Goal: Obtain resource: Download file/media

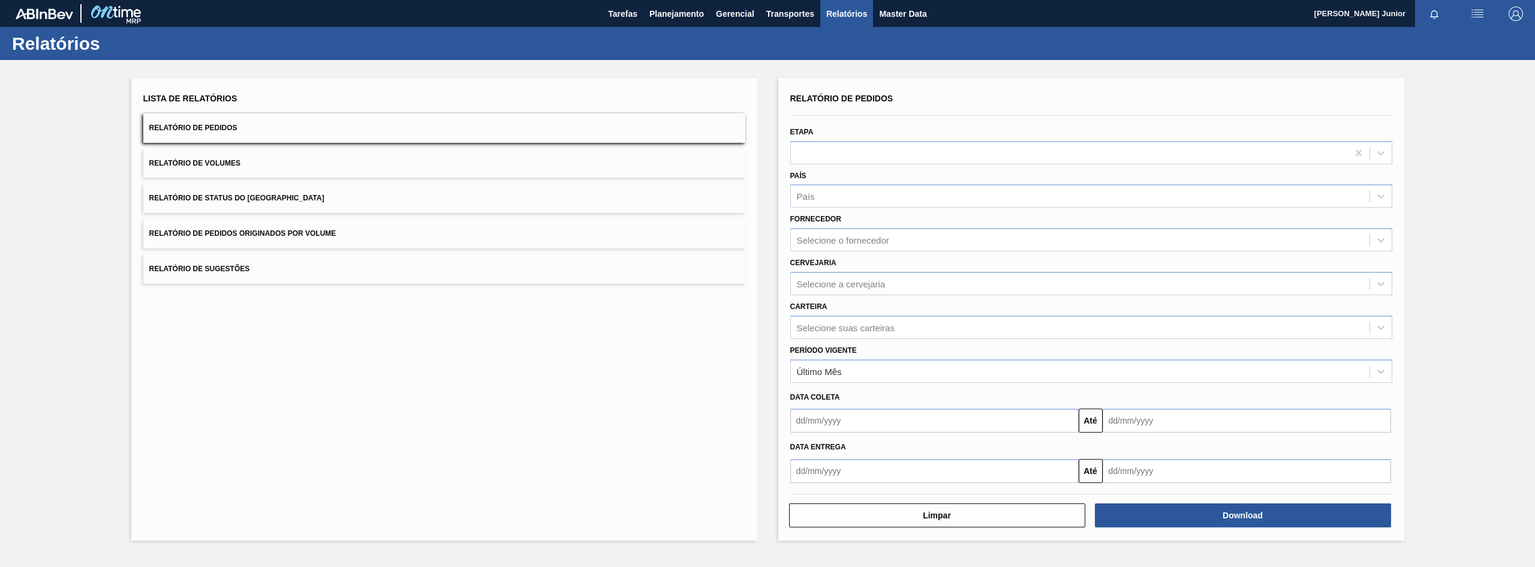
click at [323, 241] on button "Relatório de Pedidos Originados por Volume" at bounding box center [444, 233] width 602 height 29
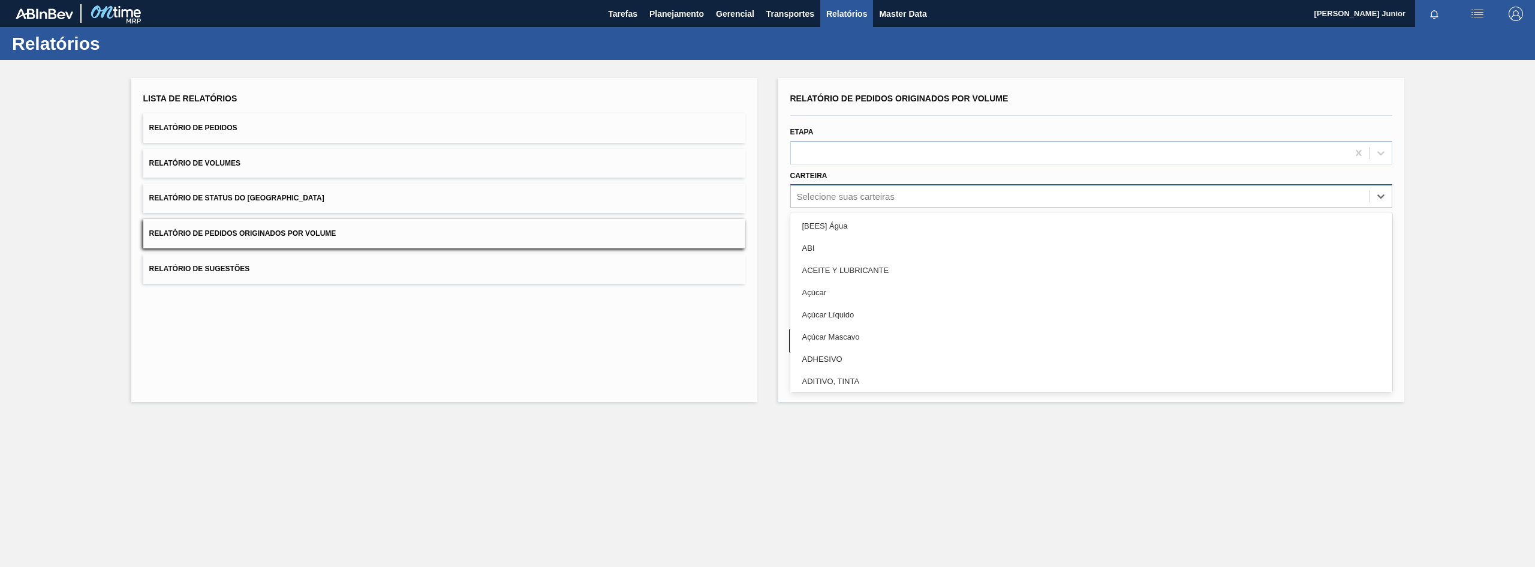
click at [838, 189] on div "Selecione suas carteiras" at bounding box center [1080, 196] width 579 height 17
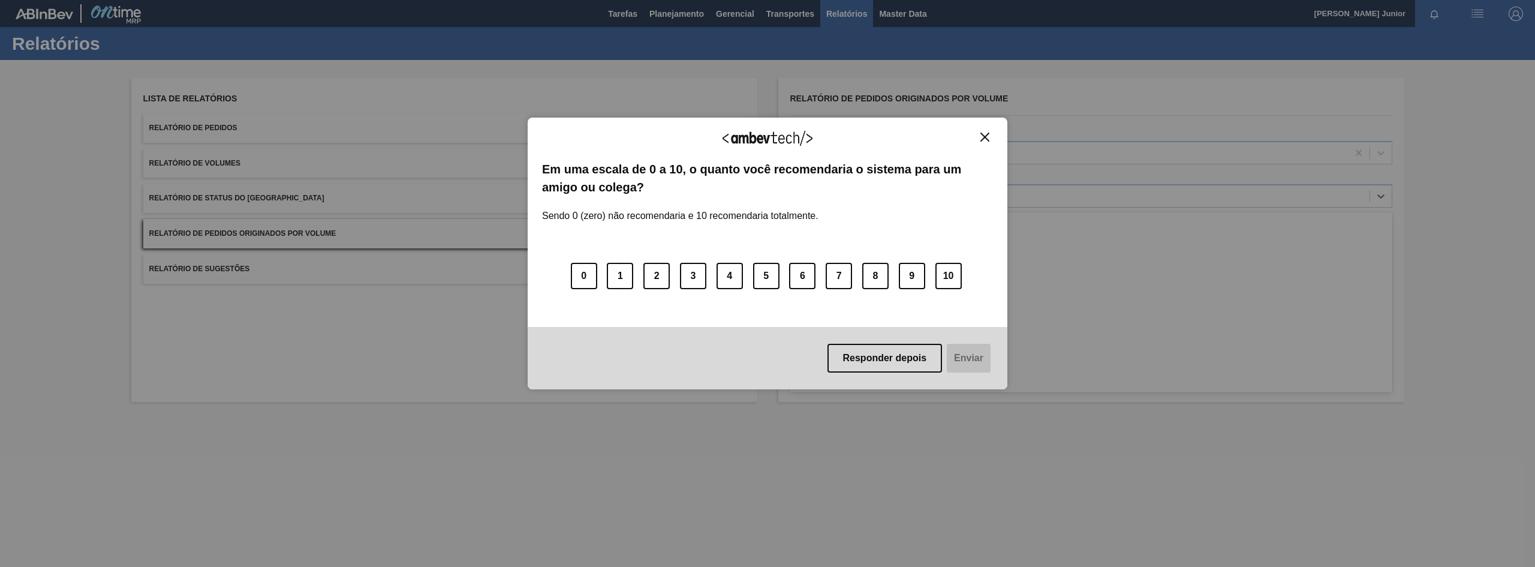
type input "ga"
click at [984, 130] on div "Agradecemos seu feedback! Em uma escala de 0 a 10, o quanto você recomendaria o…" at bounding box center [768, 254] width 480 height 272
click at [982, 136] on img "Close" at bounding box center [984, 137] width 9 height 9
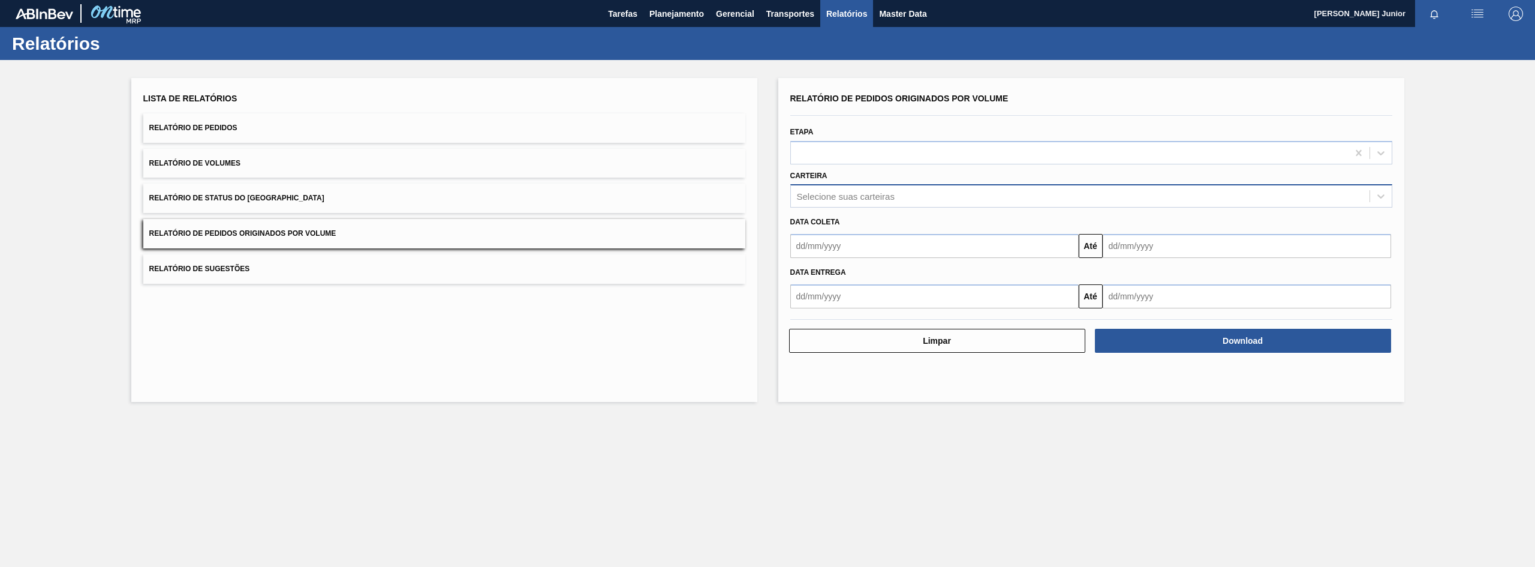
click at [922, 203] on div "Selecione suas carteiras" at bounding box center [1080, 196] width 579 height 17
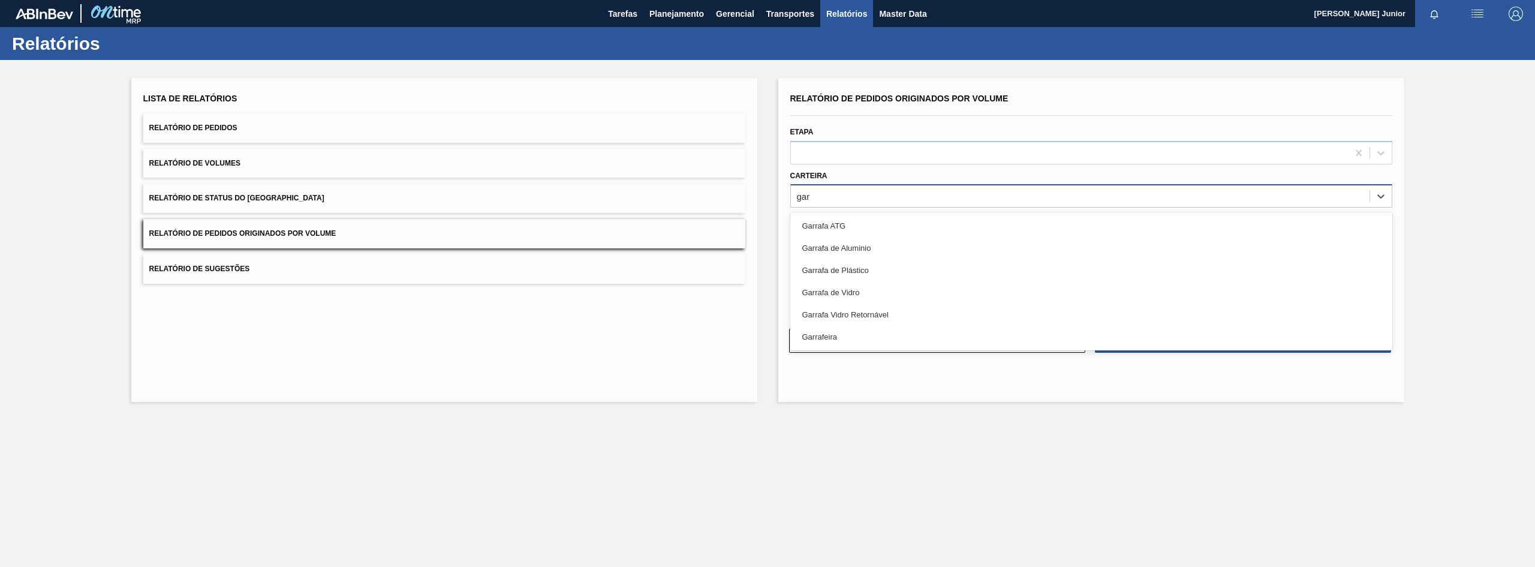
type input "garr"
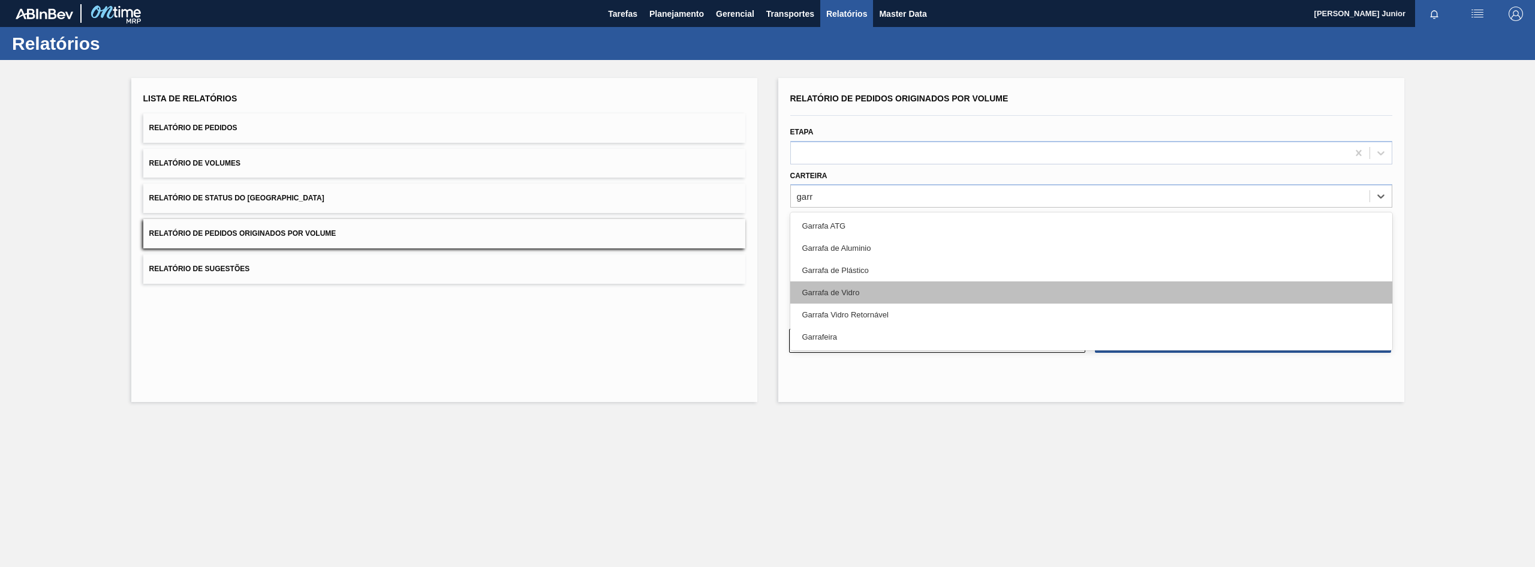
click at [860, 287] on div "Garrafa de Vidro" at bounding box center [1091, 292] width 602 height 22
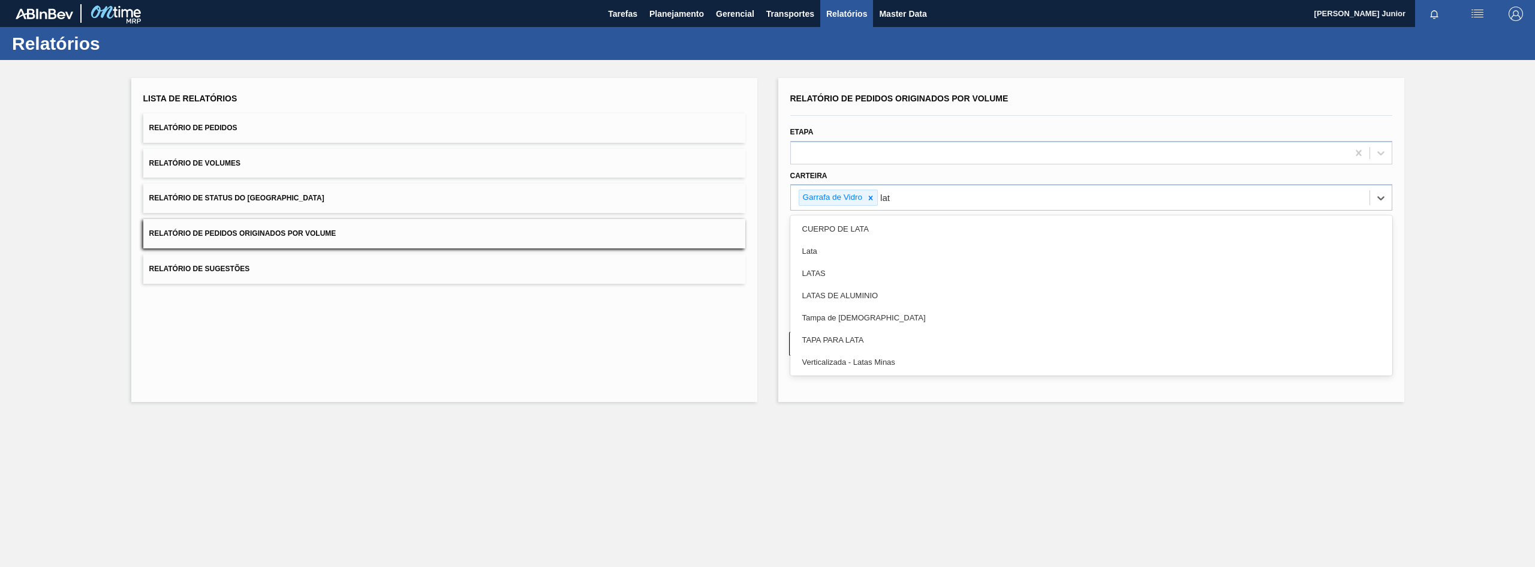
type input "lata"
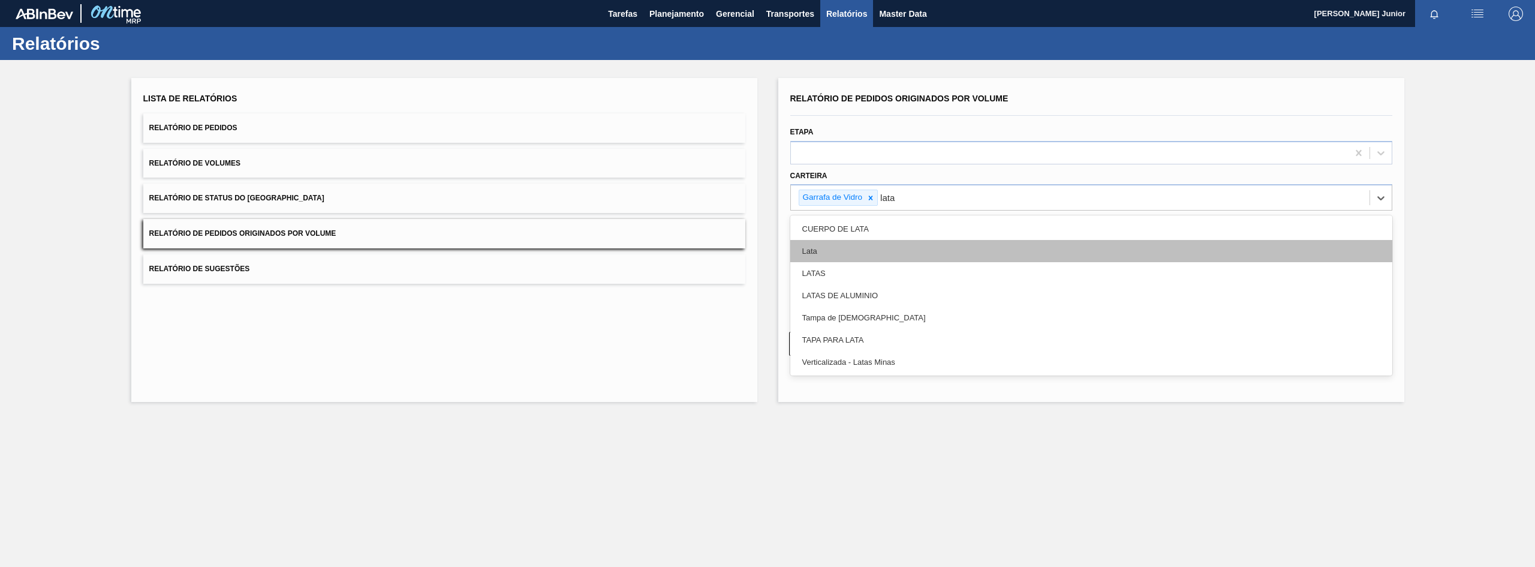
click at [868, 246] on div "Lata" at bounding box center [1091, 251] width 602 height 22
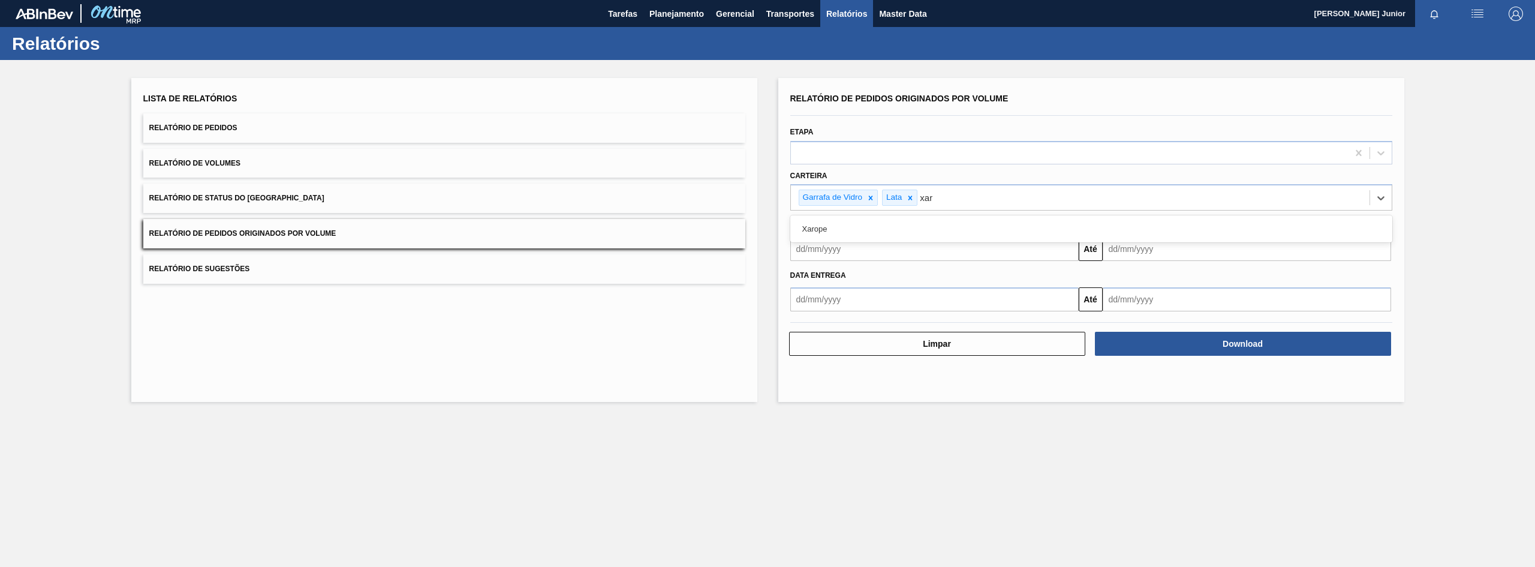
type input "xaro"
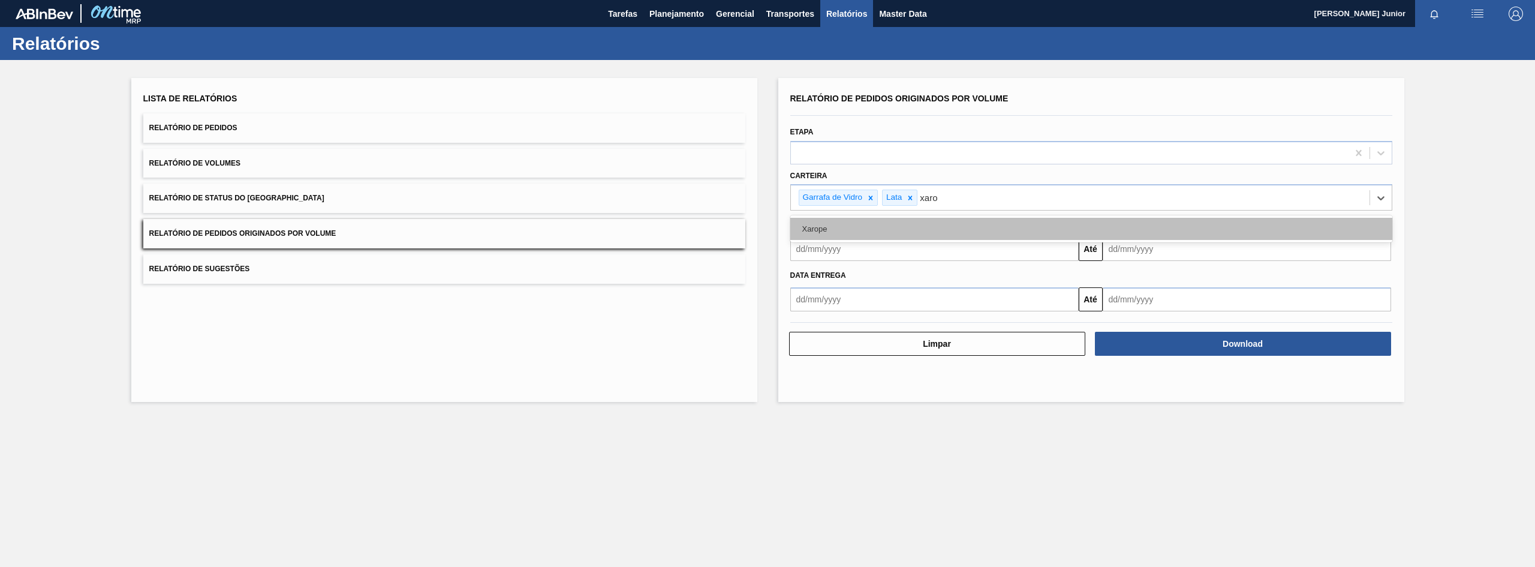
click at [905, 233] on div "Xarope" at bounding box center [1091, 229] width 602 height 22
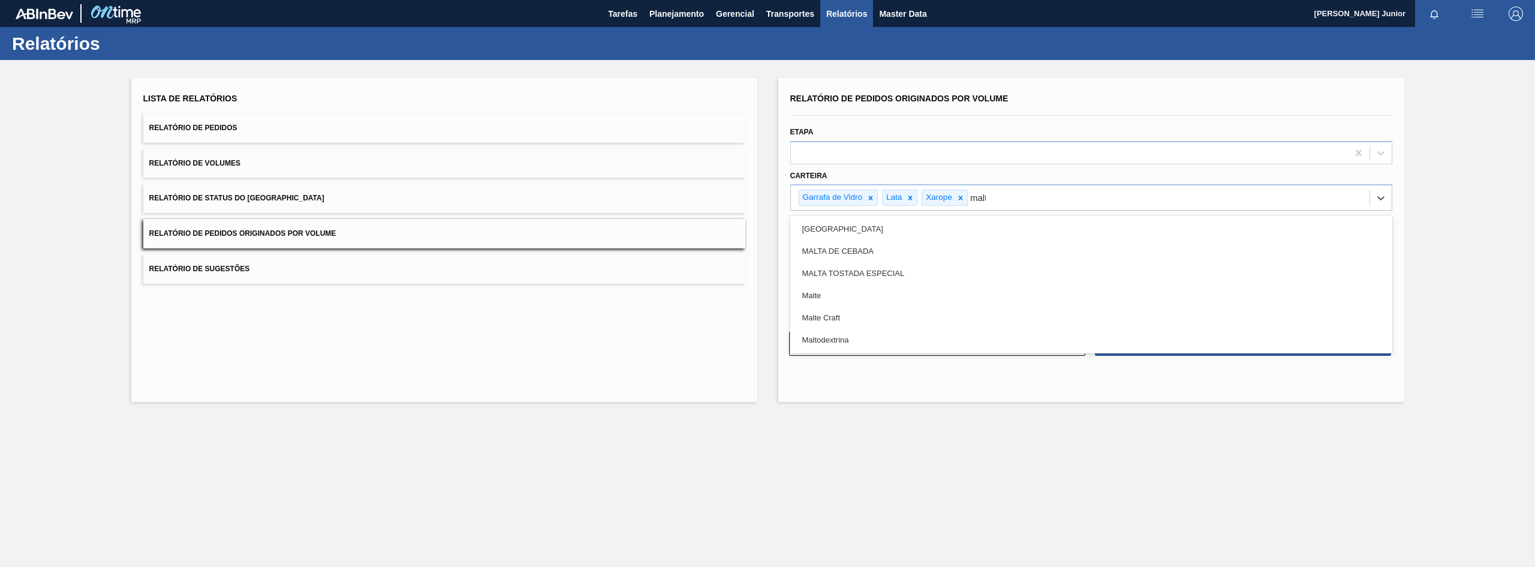
type input "malte"
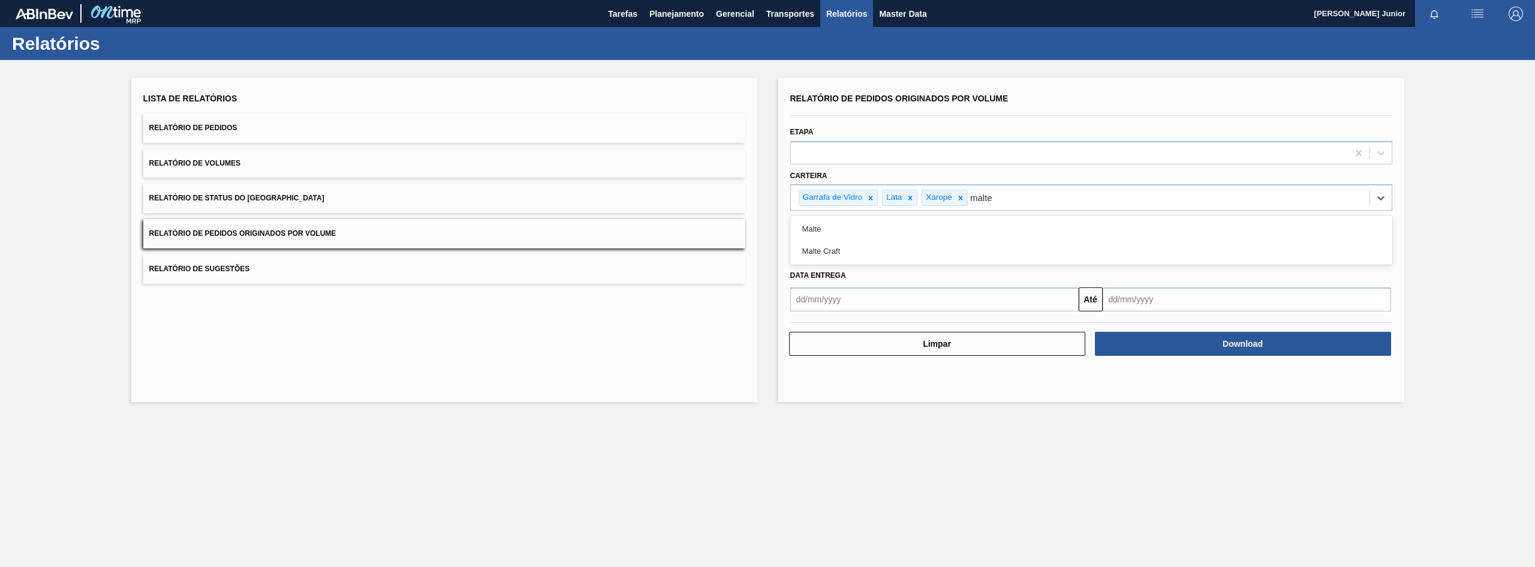
click at [905, 233] on div "Malte" at bounding box center [1091, 229] width 602 height 22
type input "prefo"
click at [905, 233] on div "Preforma" at bounding box center [1091, 229] width 602 height 22
type input "a"
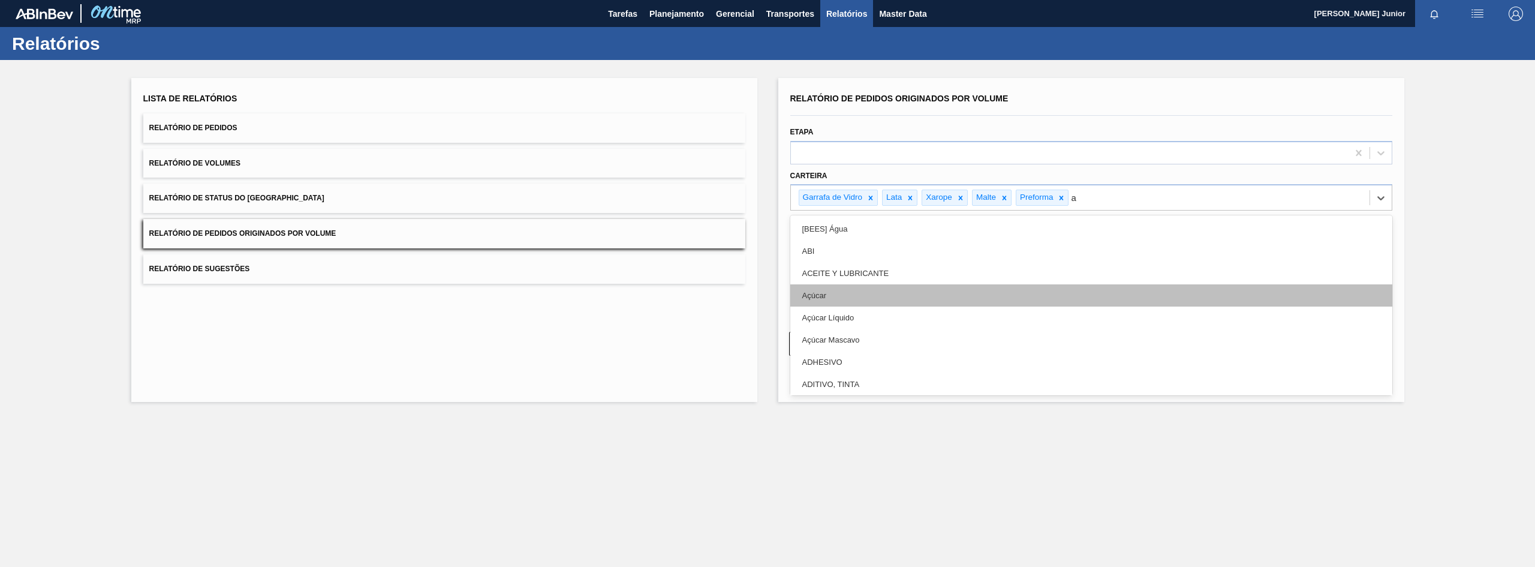
click at [911, 289] on div "Açúcar" at bounding box center [1091, 295] width 602 height 22
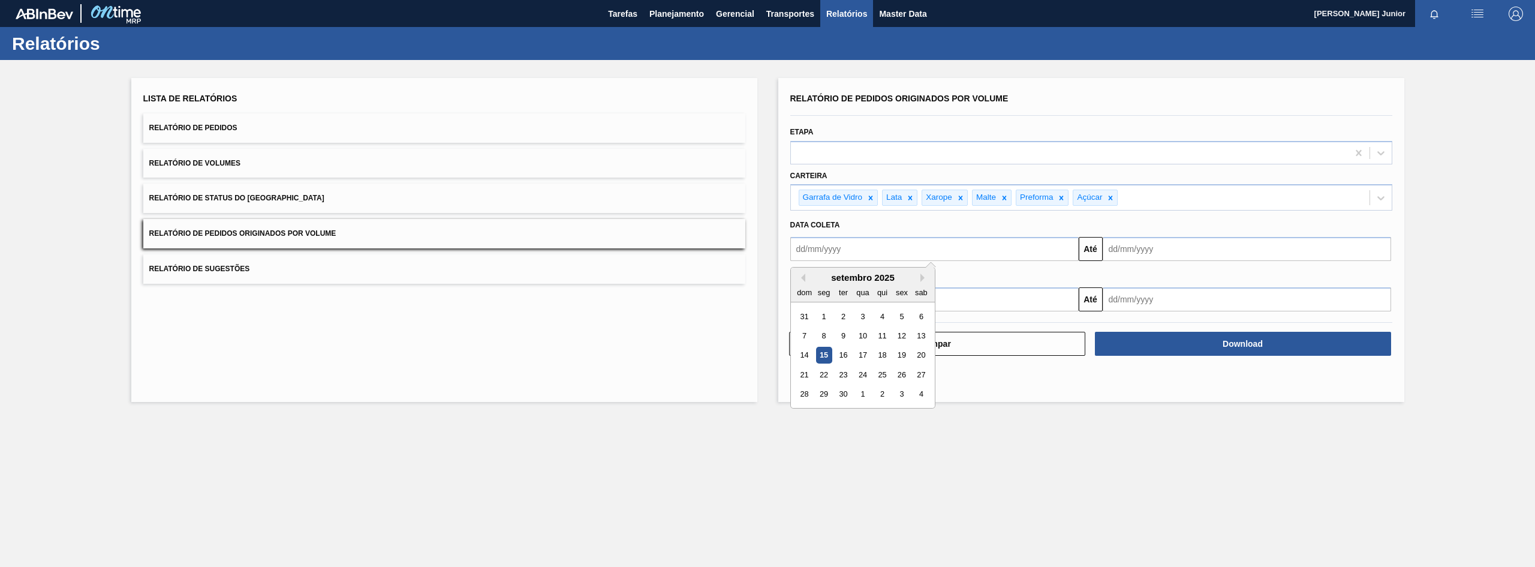
click at [922, 246] on input "text" at bounding box center [934, 249] width 288 height 24
click at [803, 280] on button "Previous Month" at bounding box center [801, 277] width 8 height 8
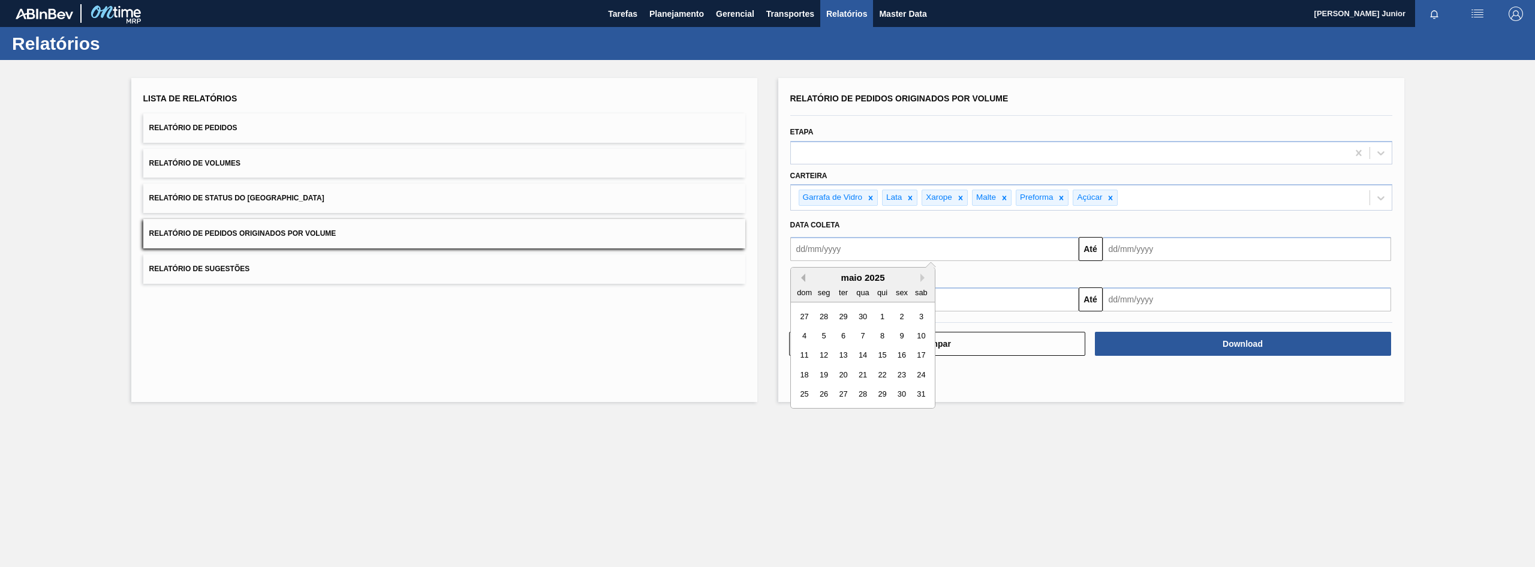
click at [803, 280] on button "Previous Month" at bounding box center [801, 277] width 8 height 8
click at [866, 316] on div "1" at bounding box center [862, 316] width 16 height 16
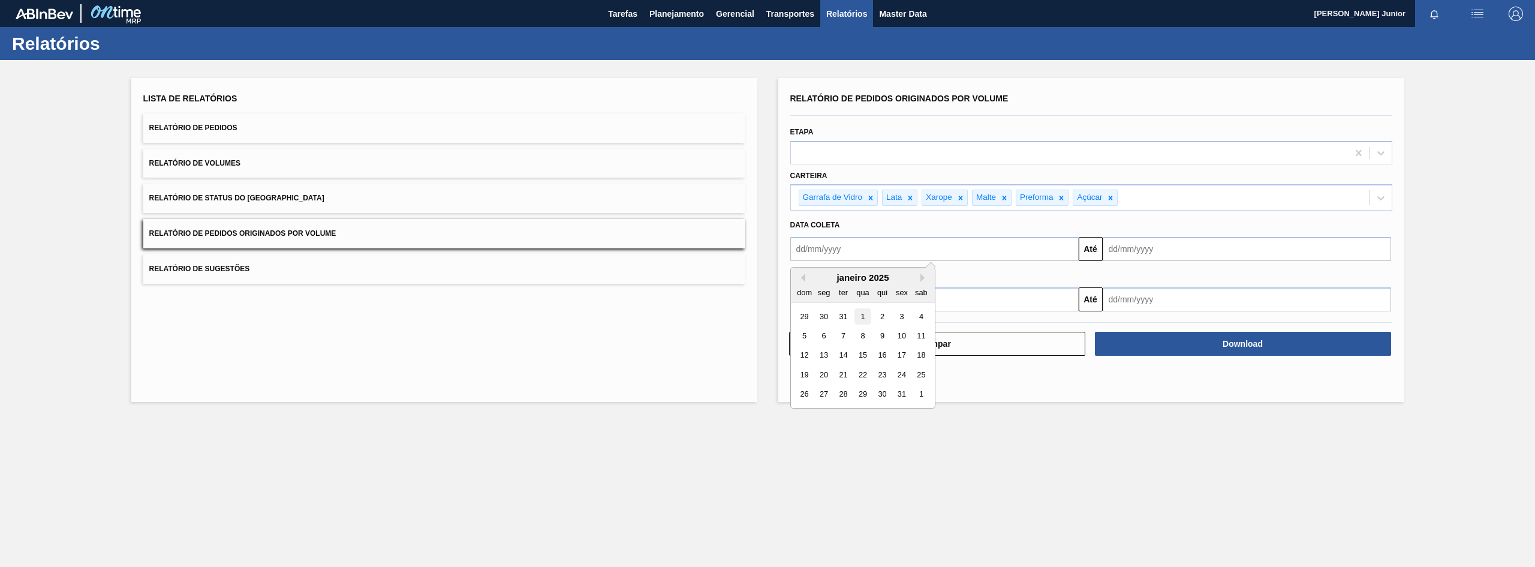
type input "[DATE]"
click at [1197, 247] on input "text" at bounding box center [1247, 249] width 288 height 24
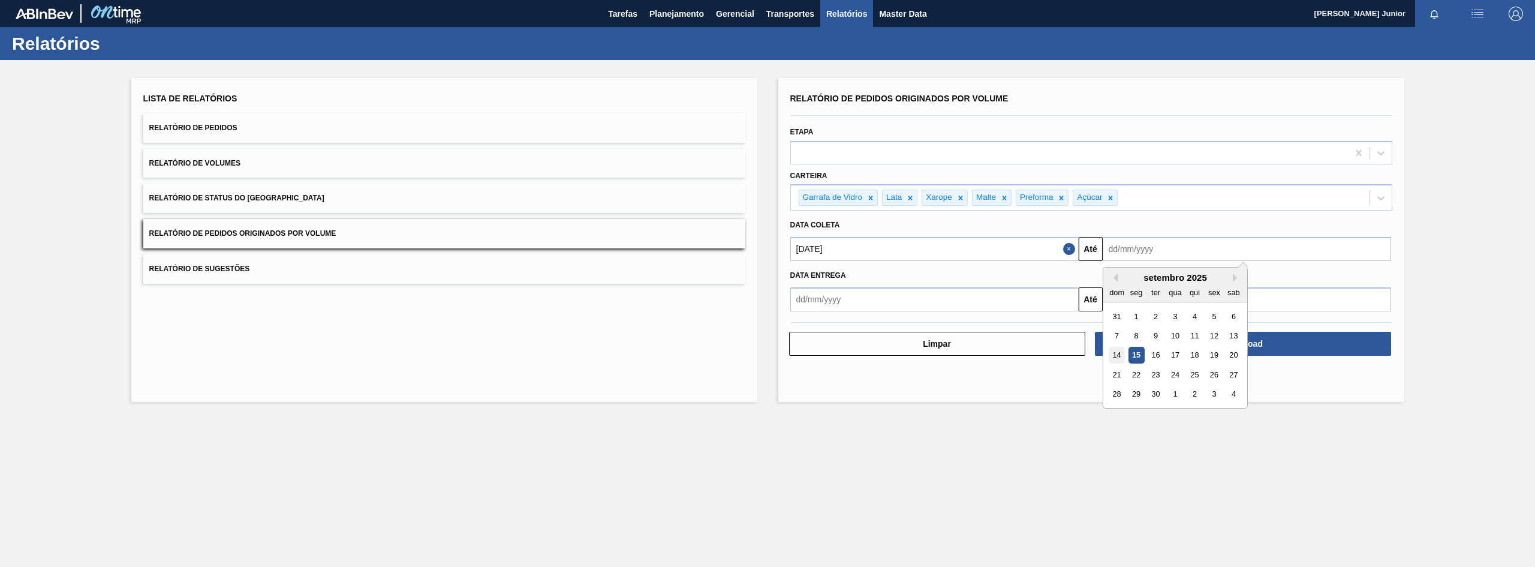
click at [1115, 350] on div "14" at bounding box center [1117, 355] width 16 height 16
type input "[DATE]"
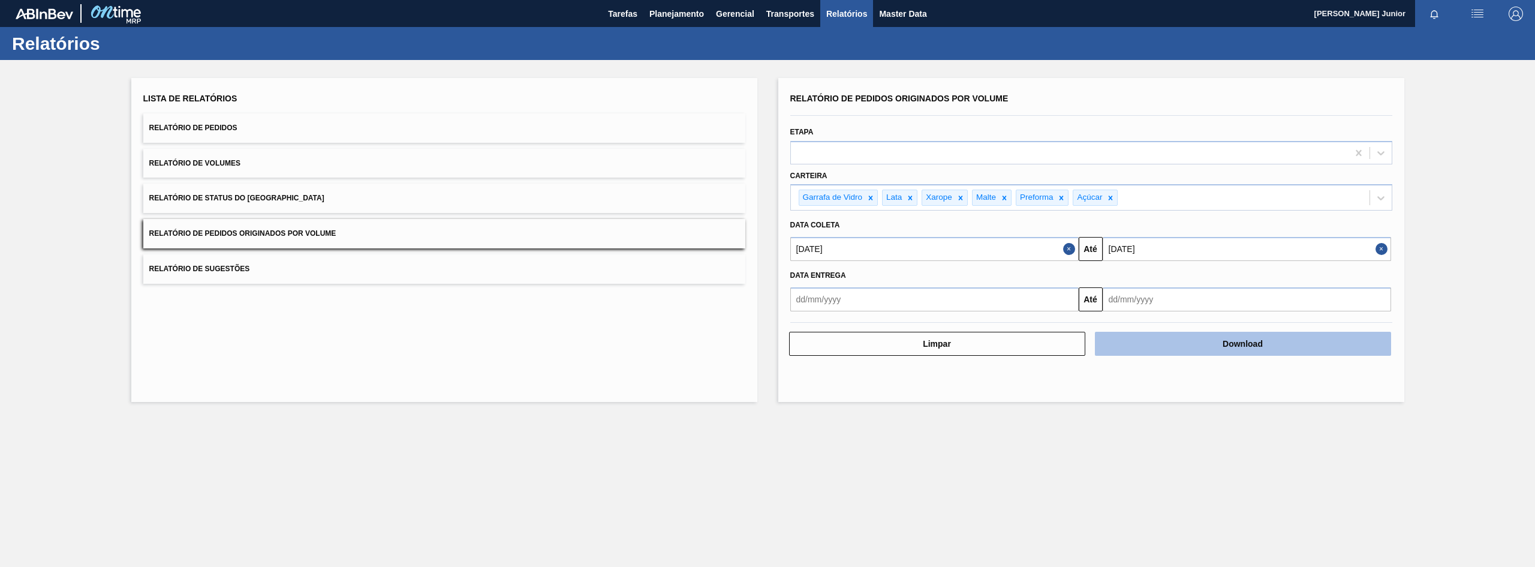
click at [1176, 344] on button "Download" at bounding box center [1243, 344] width 296 height 24
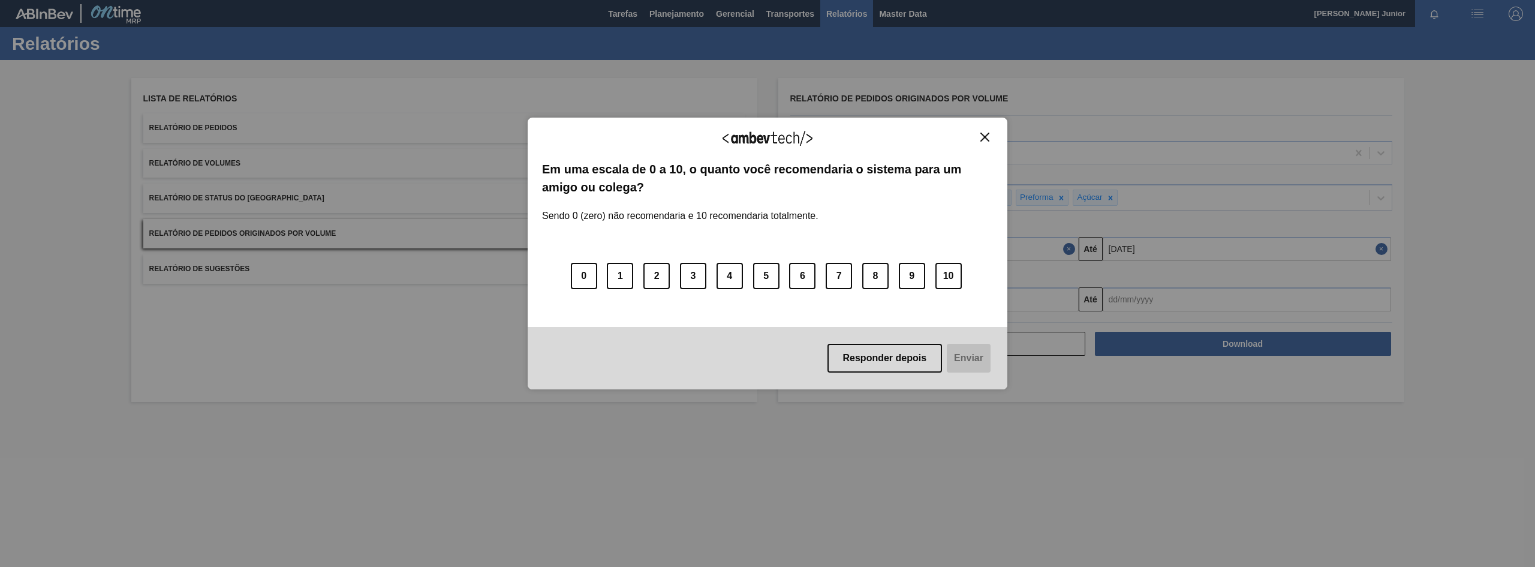
click at [987, 139] on img "Close" at bounding box center [984, 137] width 9 height 9
